Goal: Information Seeking & Learning: Learn about a topic

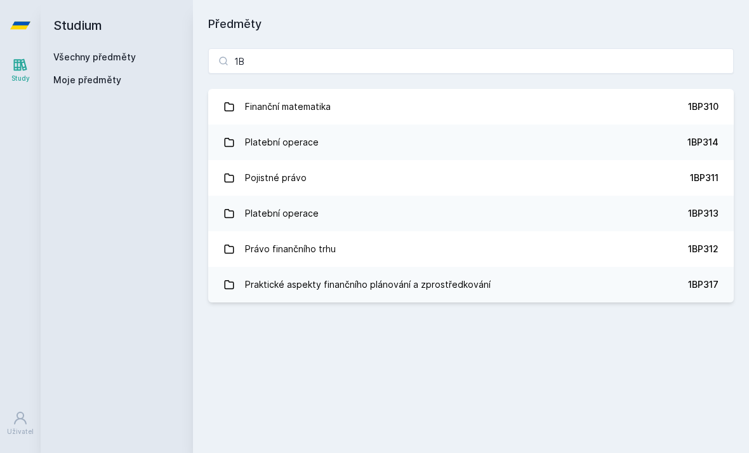
type input "1"
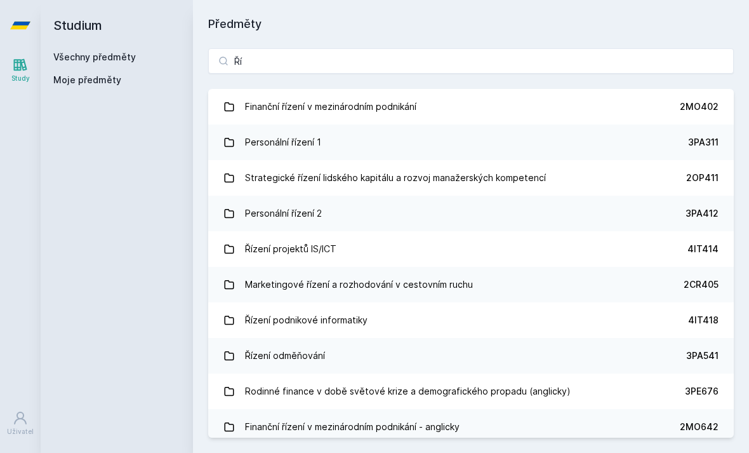
type input "Ř"
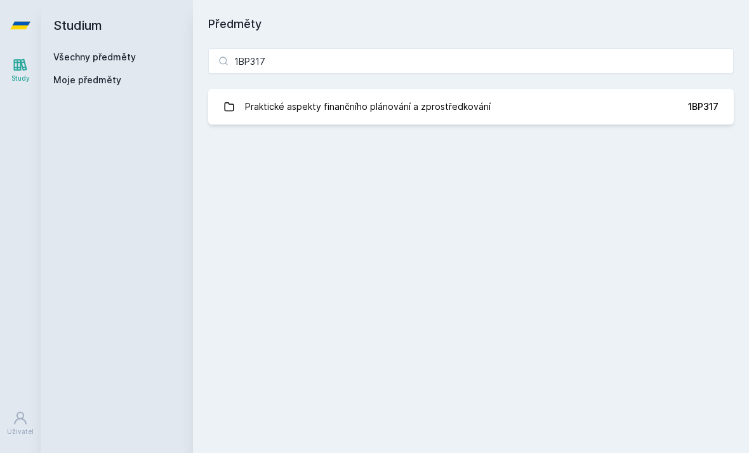
type input "1BP317"
click at [361, 135] on div "1BP317 Praktické aspekty finančního plánování a zprostředkování 1BP317 Jejda, n…" at bounding box center [471, 86] width 556 height 107
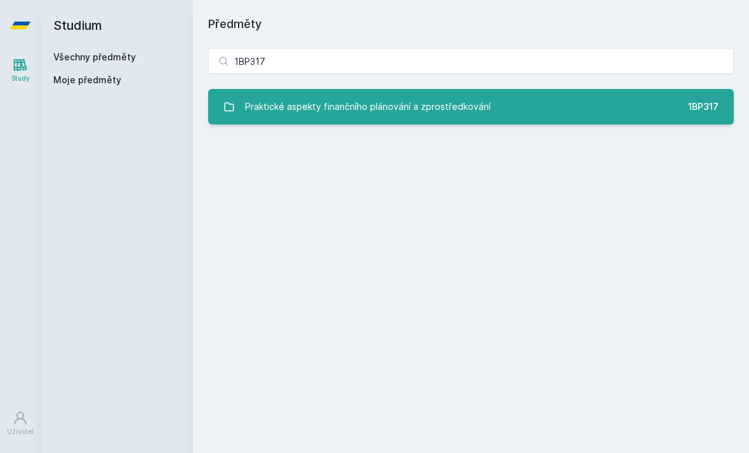
click at [371, 121] on link "Praktické aspekty finančního plánování a zprostředkování 1BP317" at bounding box center [471, 107] width 526 height 36
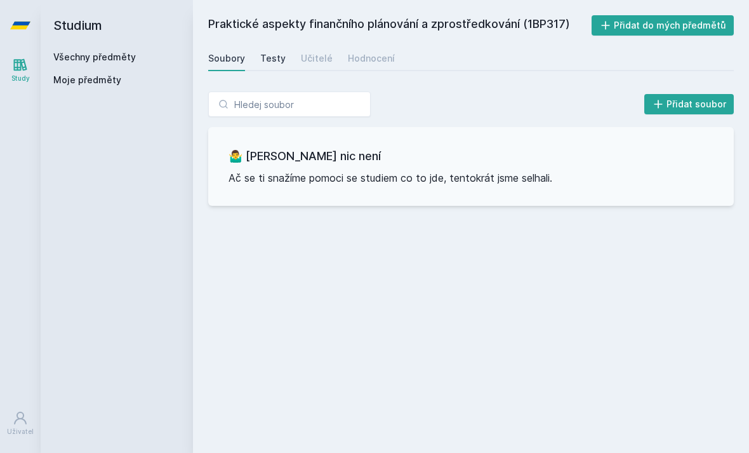
click at [279, 60] on div "Testy" at bounding box center [272, 58] width 25 height 13
click at [301, 59] on div "Učitelé" at bounding box center [317, 58] width 32 height 13
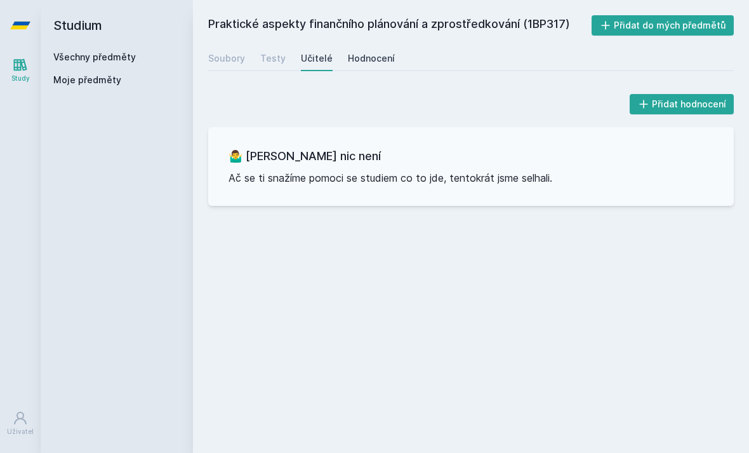
click at [375, 55] on div "Hodnocení" at bounding box center [371, 58] width 47 height 13
